Goal: Task Accomplishment & Management: Use online tool/utility

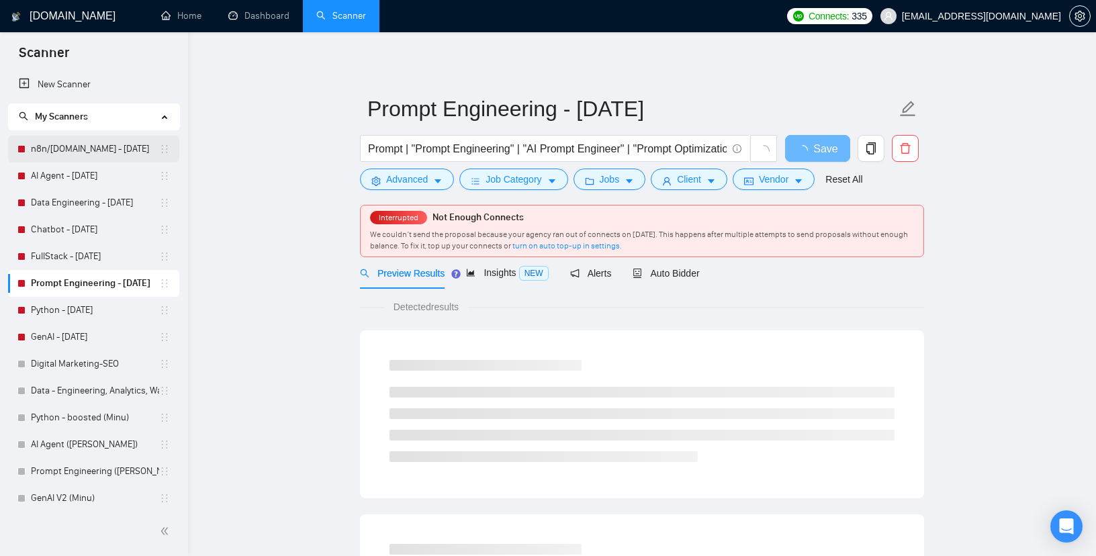
click at [63, 148] on link "n8n/[DOMAIN_NAME] - [DATE]" at bounding box center [95, 149] width 128 height 27
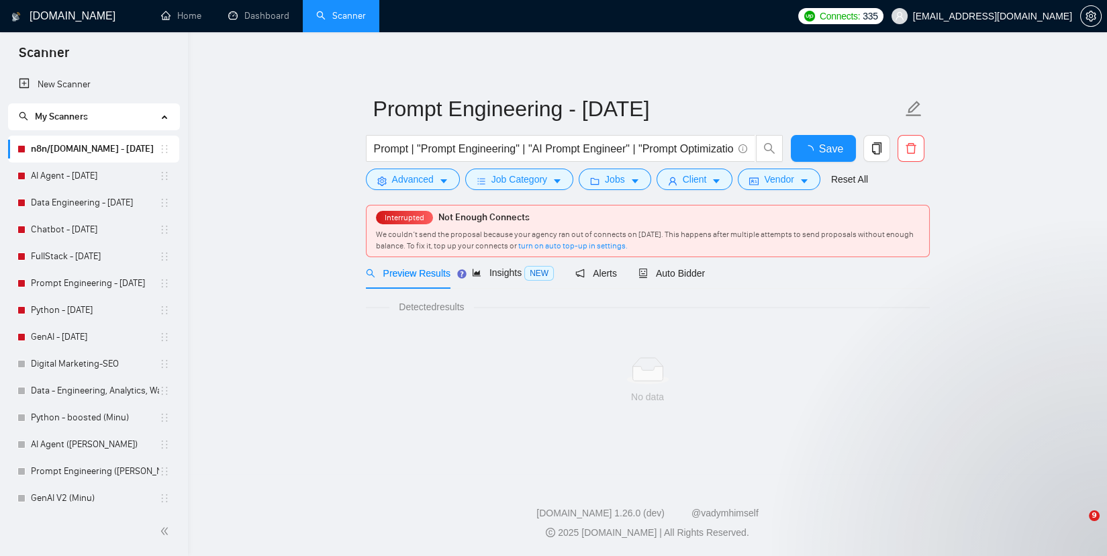
click at [67, 146] on link "n8n/[DOMAIN_NAME] - [DATE]" at bounding box center [95, 149] width 128 height 27
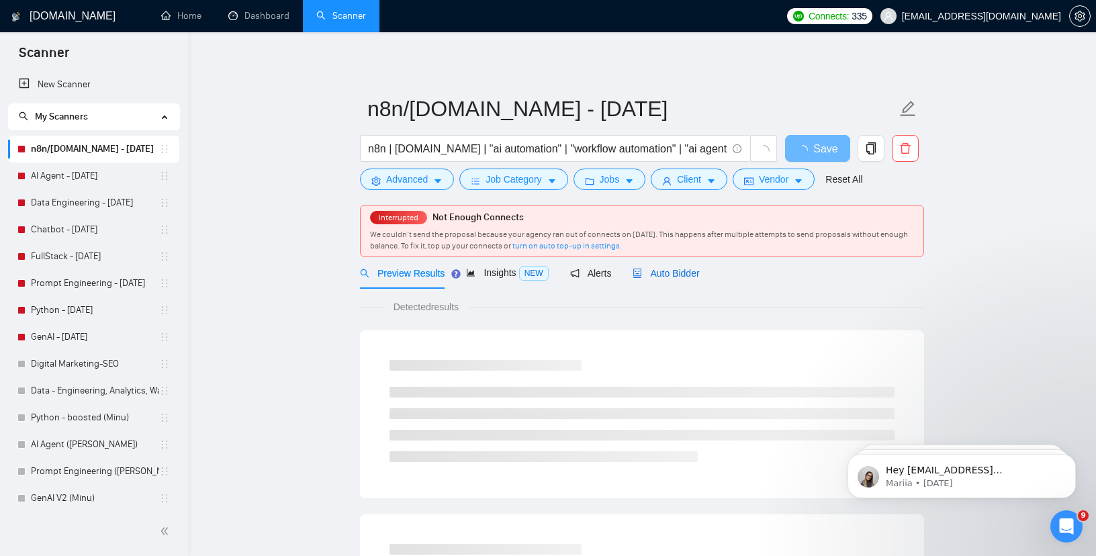
click at [666, 275] on span "Auto Bidder" at bounding box center [665, 273] width 66 height 11
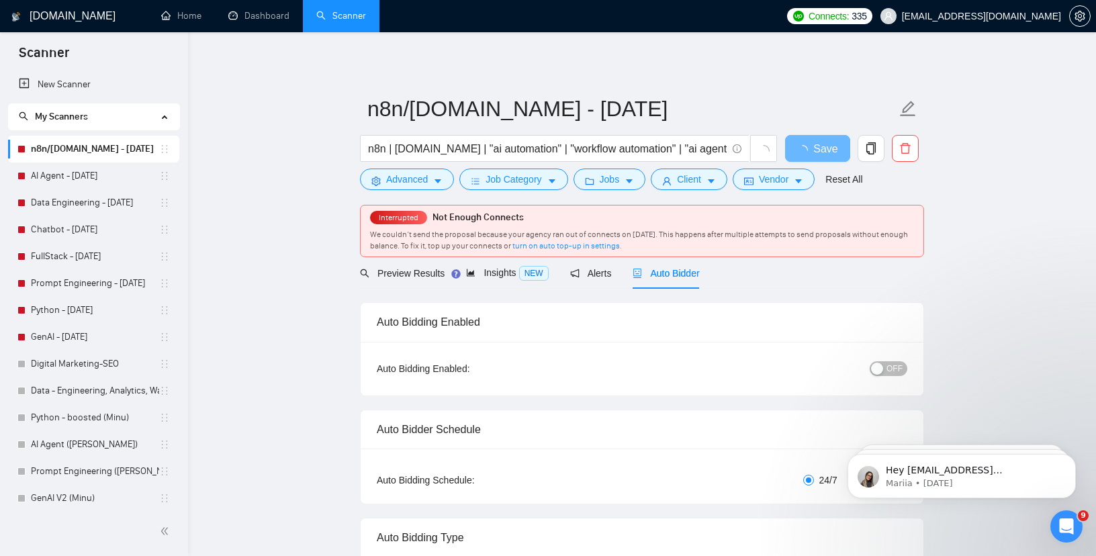
checkbox input "true"
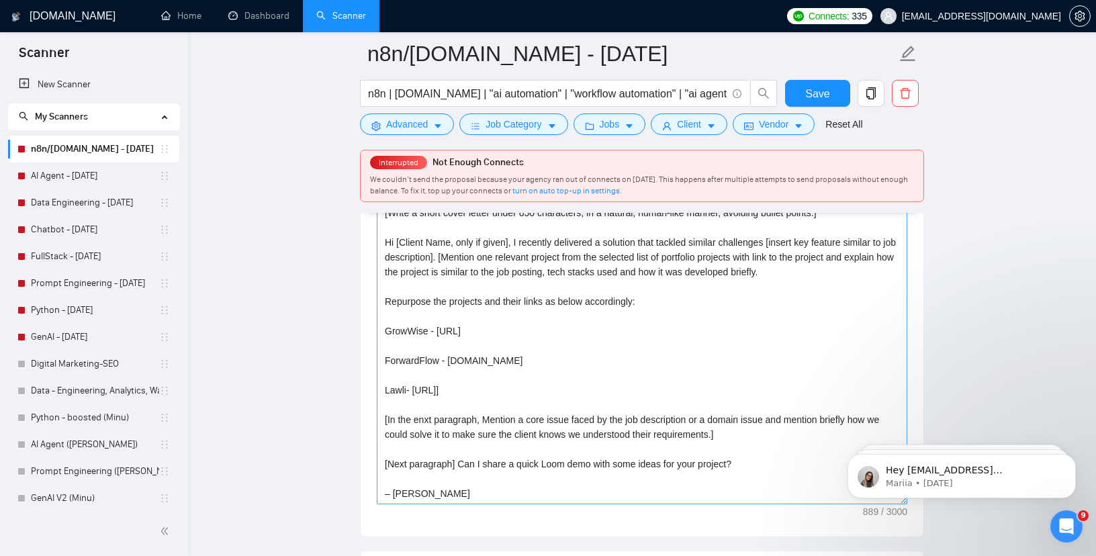
scroll to position [1642, 0]
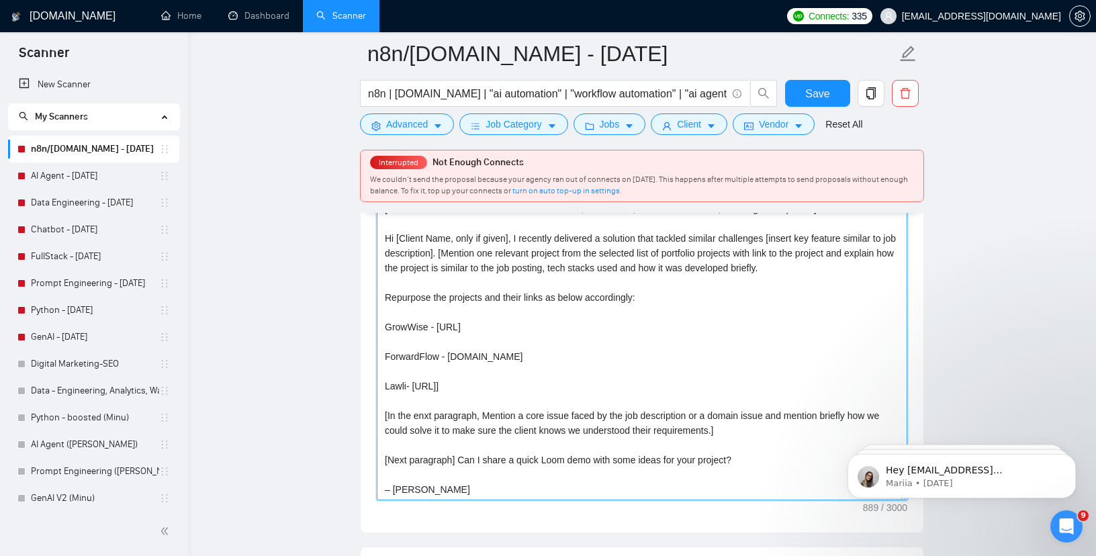
click at [461, 463] on textarea "[Write a short cover letter under 650 characters, in a natural, human-like mann…" at bounding box center [642, 349] width 530 height 302
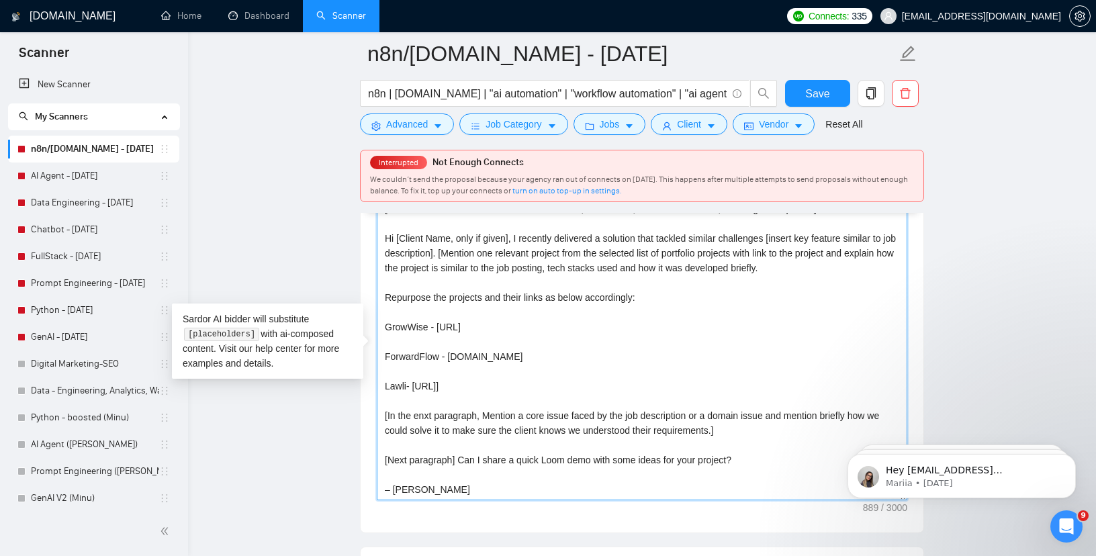
drag, startPoint x: 461, startPoint y: 463, endPoint x: 762, endPoint y: 458, distance: 300.8
click at [762, 458] on textarea "[Write a short cover letter under 650 characters, in a natural, human-like mann…" at bounding box center [642, 349] width 530 height 302
